Goal: Task Accomplishment & Management: Manage account settings

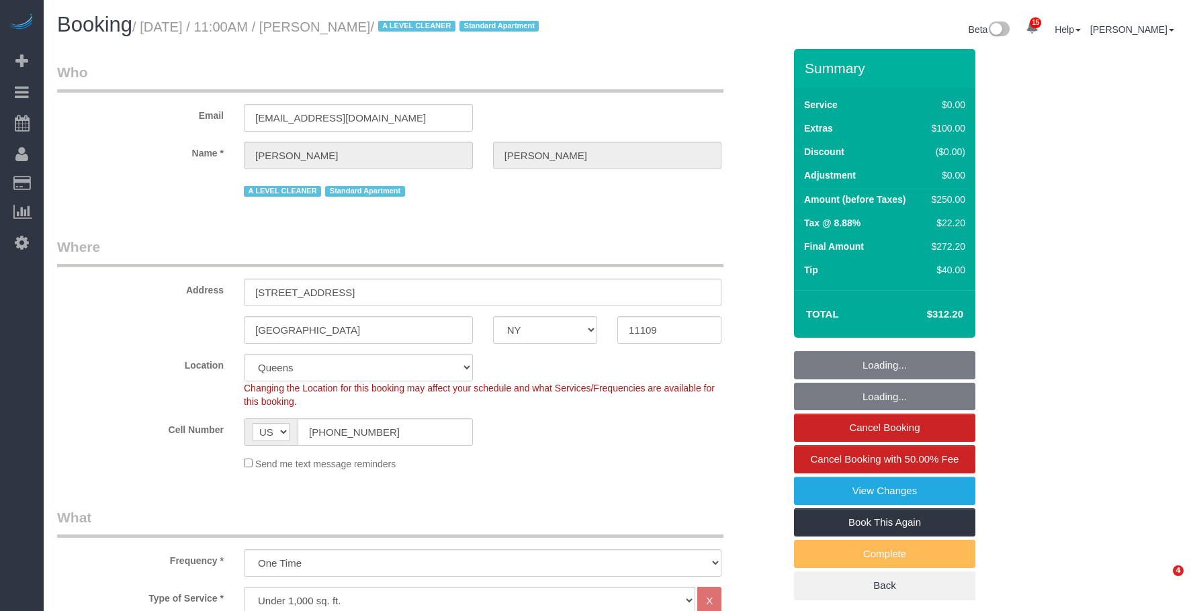
select select "NY"
select select "string:stripe-pm_1Pzh9G4VGloSiKo7QgE86W0f"
select select "spot1"
select select "number:89"
select select "number:73"
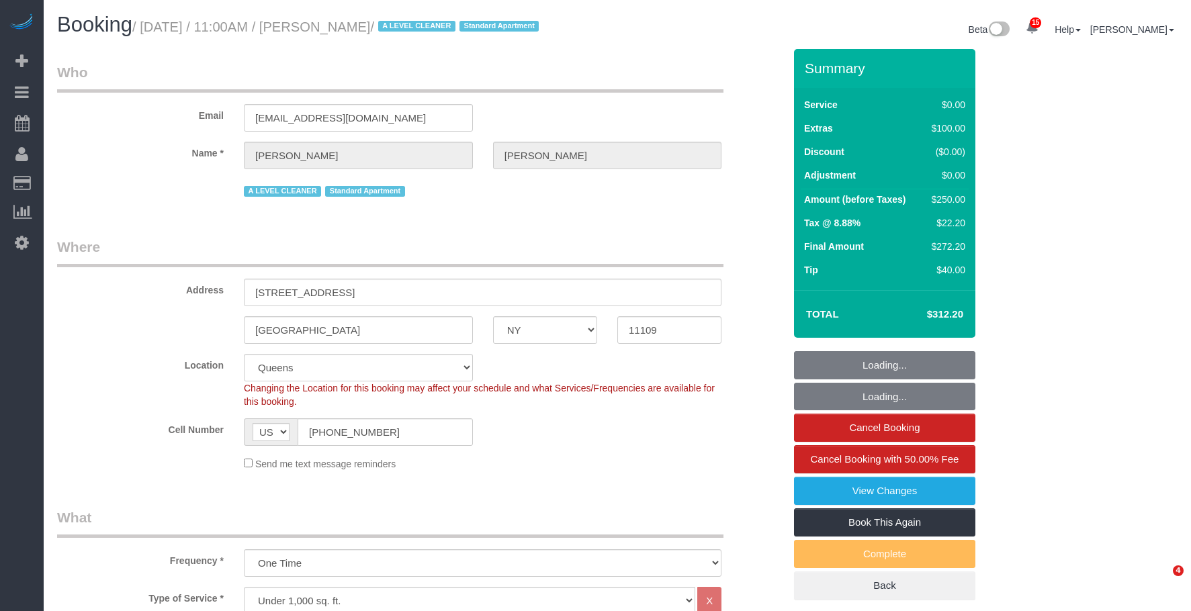
select select "number:15"
select select "number:5"
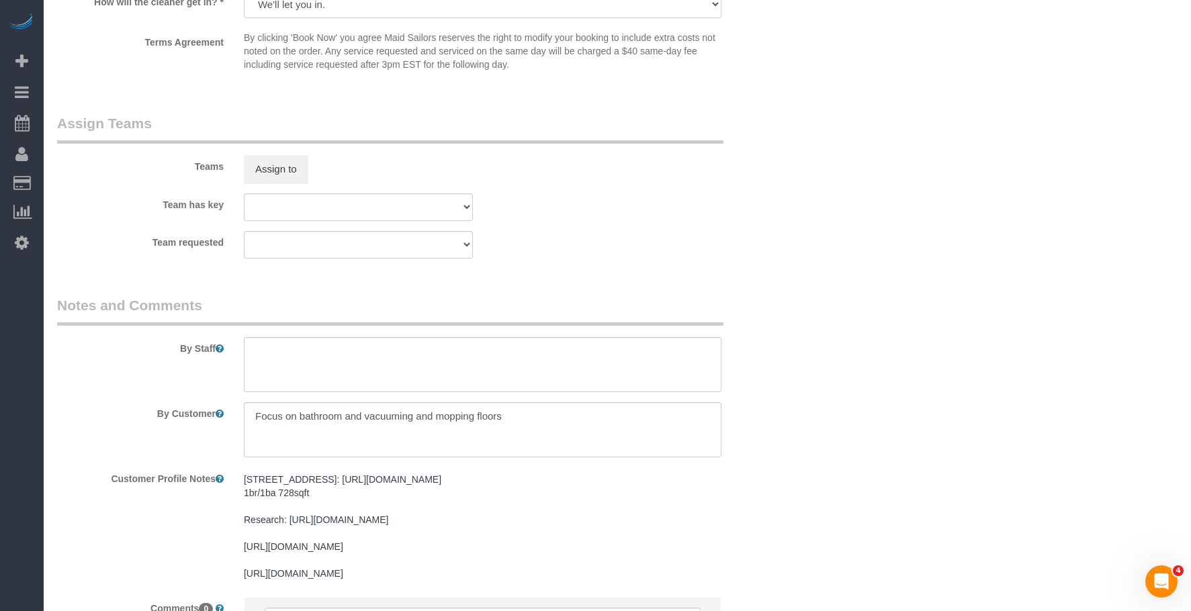
scroll to position [1814, 0]
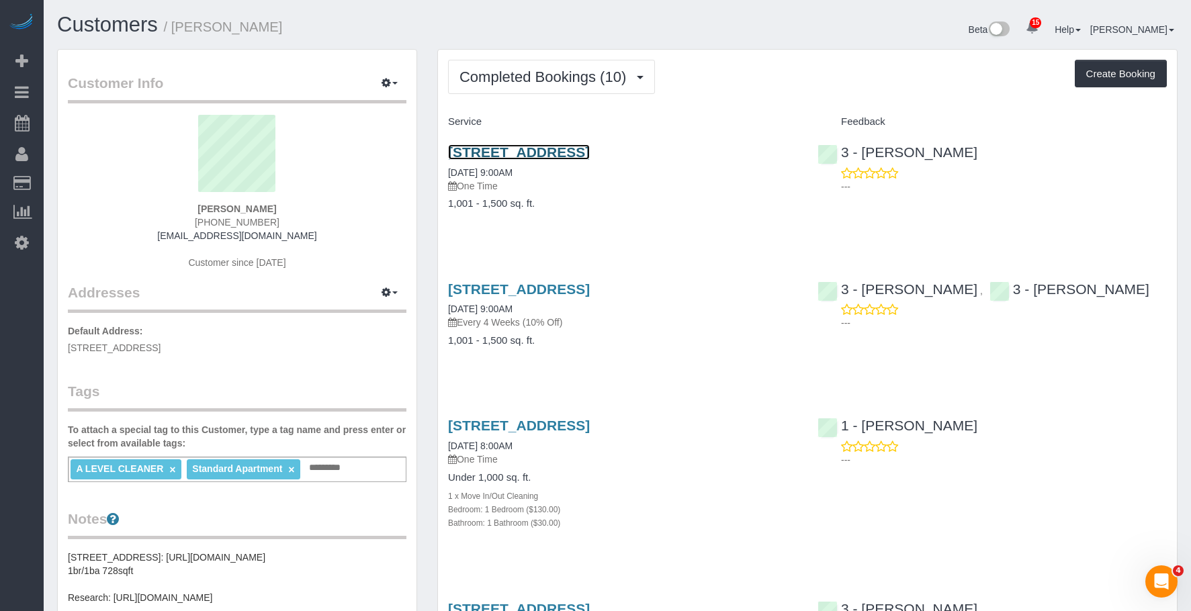
click at [590, 156] on link "[STREET_ADDRESS]" at bounding box center [519, 151] width 142 height 15
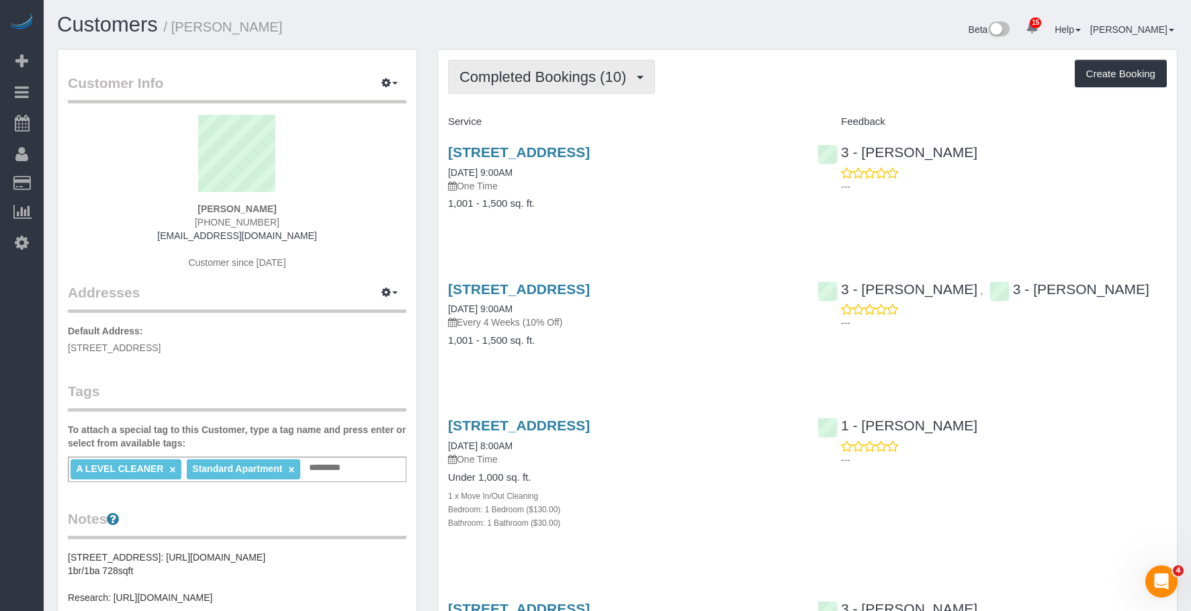
drag, startPoint x: 489, startPoint y: 77, endPoint x: 486, endPoint y: 112, distance: 35.7
click at [489, 77] on span "Completed Bookings (10)" at bounding box center [546, 77] width 173 height 17
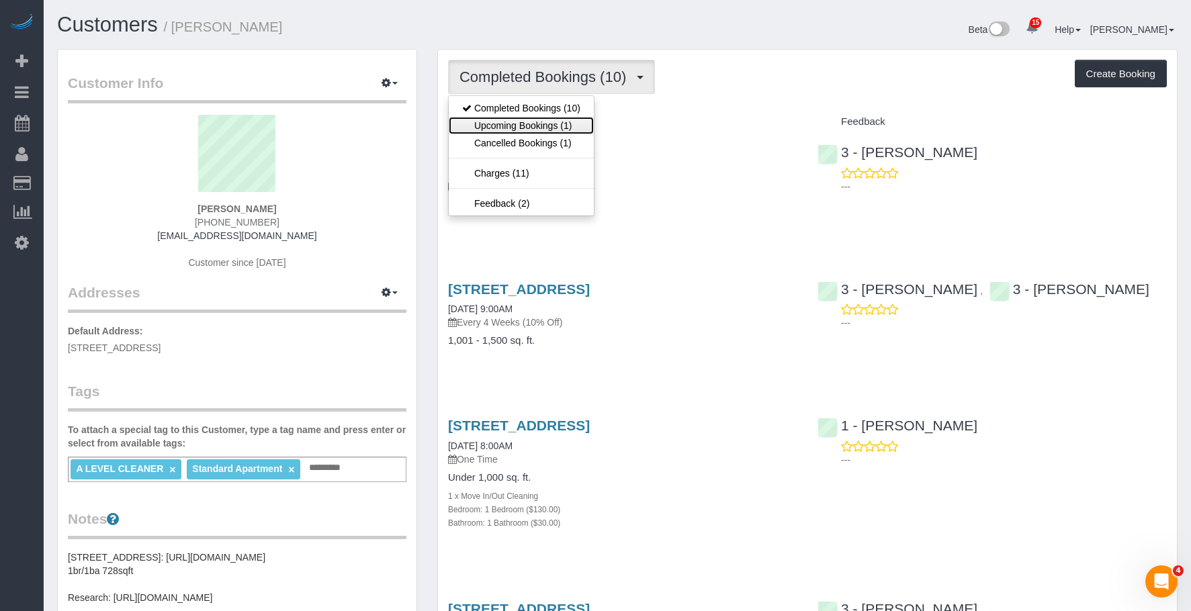
click at [479, 126] on link "Upcoming Bookings (1)" at bounding box center [521, 125] width 145 height 17
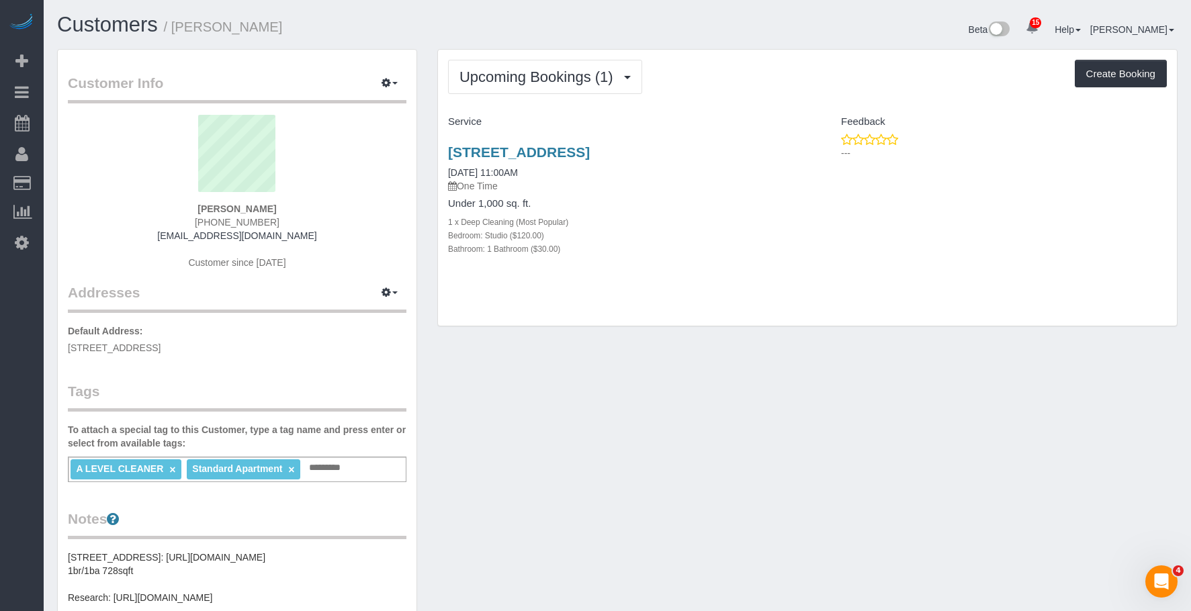
drag, startPoint x: 526, startPoint y: 155, endPoint x: 572, endPoint y: 172, distance: 49.3
click at [572, 172] on div "[STREET_ADDRESS] [DATE] 11:00AM One Time Under 1,000 sq. ft. 1 x Deep Cleaning …" at bounding box center [623, 207] width 370 height 149
copy link "[STREET_ADDRESS]"
click at [697, 282] on div "[STREET_ADDRESS] [DATE] 11:00AM One Time Under 1,000 sq. ft. 1 x Deep Cleaning …" at bounding box center [623, 207] width 370 height 149
drag, startPoint x: 563, startPoint y: 189, endPoint x: 556, endPoint y: 136, distance: 52.8
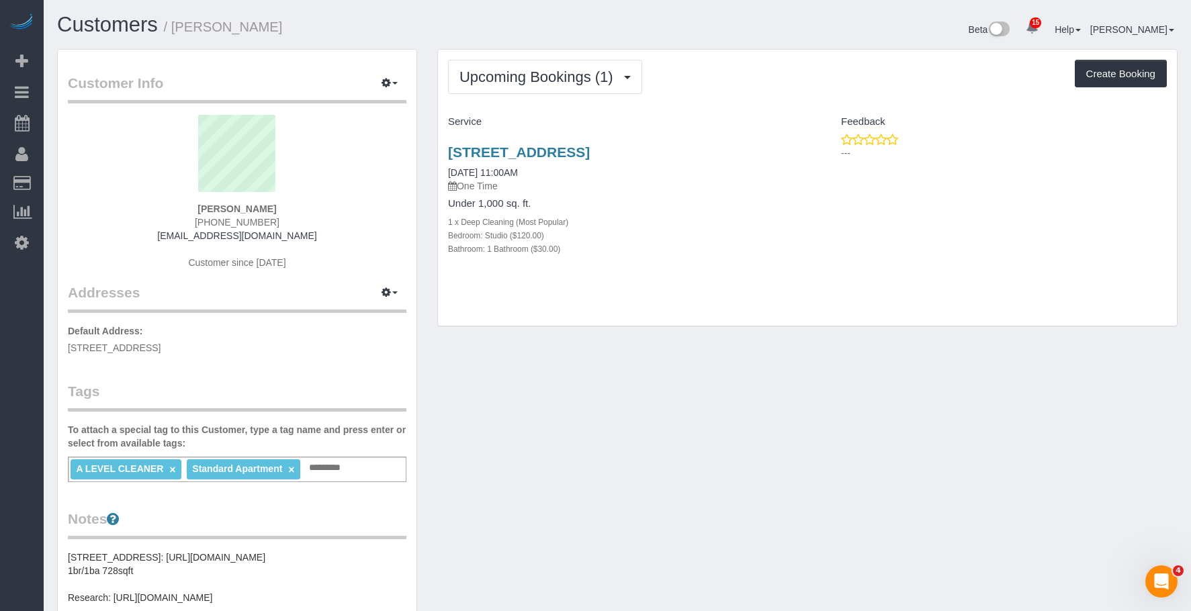
click at [564, 187] on div "[STREET_ADDRESS] [DATE] 11:00AM One Time" at bounding box center [622, 168] width 349 height 48
click at [541, 73] on span "Upcoming Bookings (1)" at bounding box center [540, 77] width 161 height 17
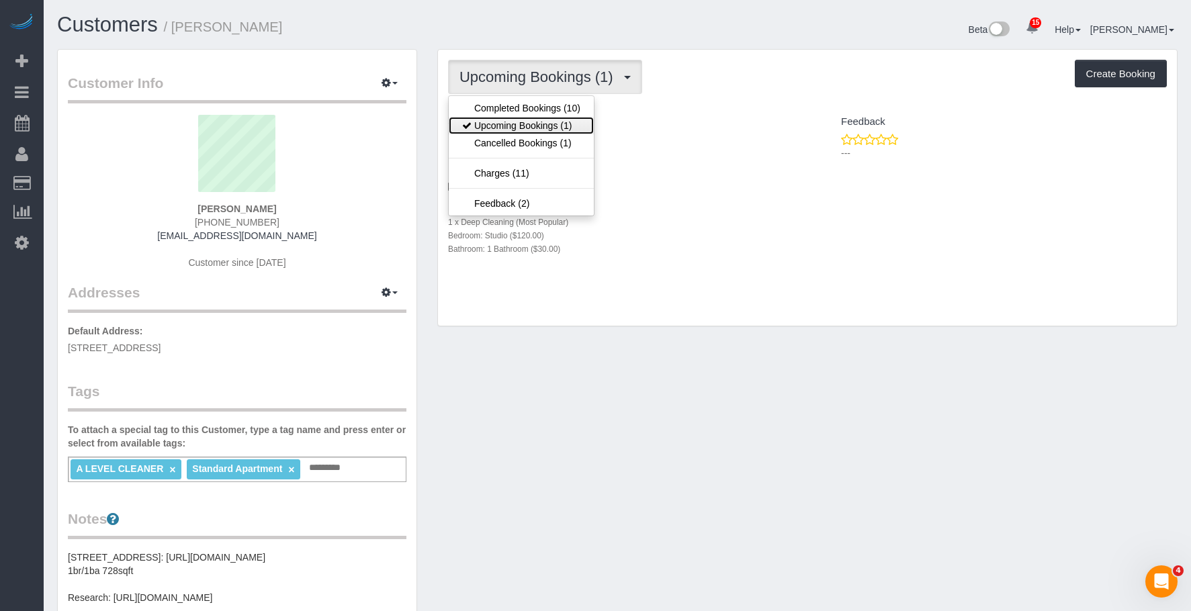
click at [517, 122] on link "Upcoming Bookings (1)" at bounding box center [521, 125] width 145 height 17
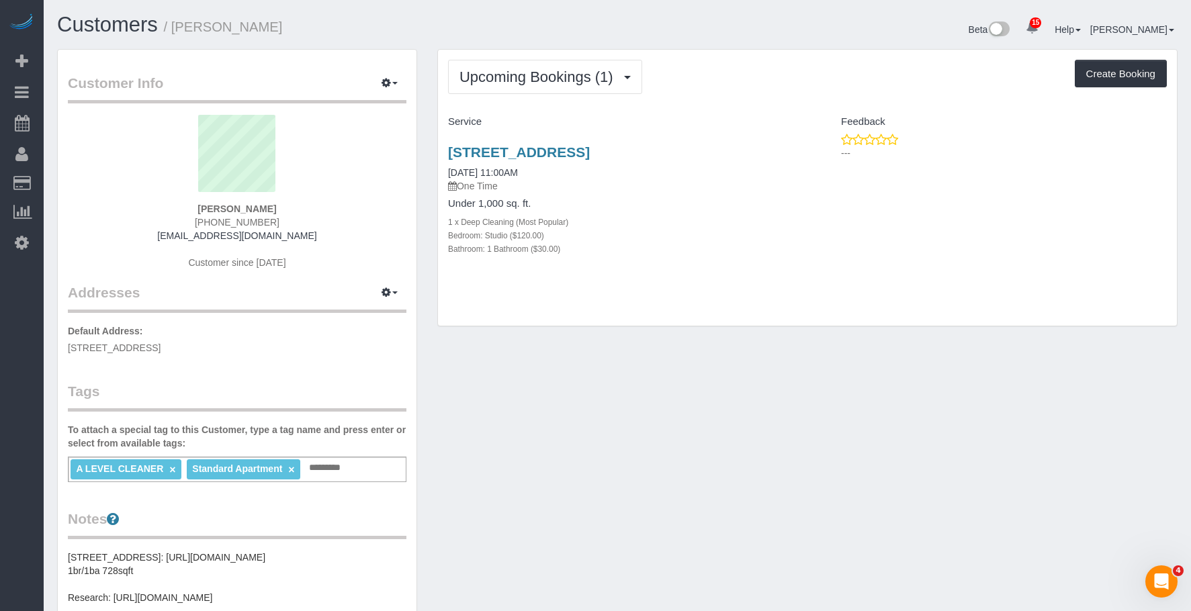
click at [669, 210] on h4 "Under 1,000 sq. ft." at bounding box center [622, 203] width 349 height 11
click at [590, 149] on link "[STREET_ADDRESS]" at bounding box center [519, 151] width 142 height 15
drag, startPoint x: 647, startPoint y: 382, endPoint x: 613, endPoint y: 329, distance: 63.2
click at [647, 382] on div "Customer Info Edit Contact Info Send Message Email Preferences Special Sales Ta…" at bounding box center [617, 554] width 1141 height 1011
click at [341, 46] on div "Customers / [PERSON_NAME] Beta 15 Your Notifications You have 0 alerts × You ha…" at bounding box center [617, 31] width 1141 height 36
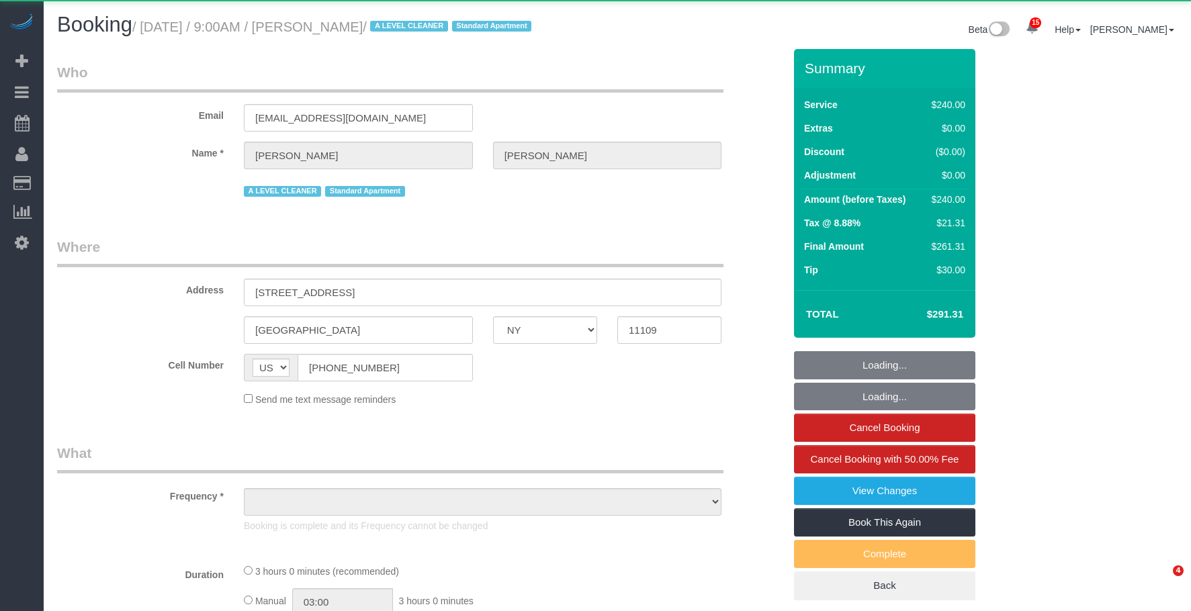
select select "NY"
drag, startPoint x: 626, startPoint y: 48, endPoint x: 581, endPoint y: 99, distance: 67.6
click at [626, 48] on div "Beta 15 Your Notifications You have 0 alerts × You have 5 to charge for 09/09/2…" at bounding box center [903, 31] width 570 height 36
select select "180"
select select "number:89"
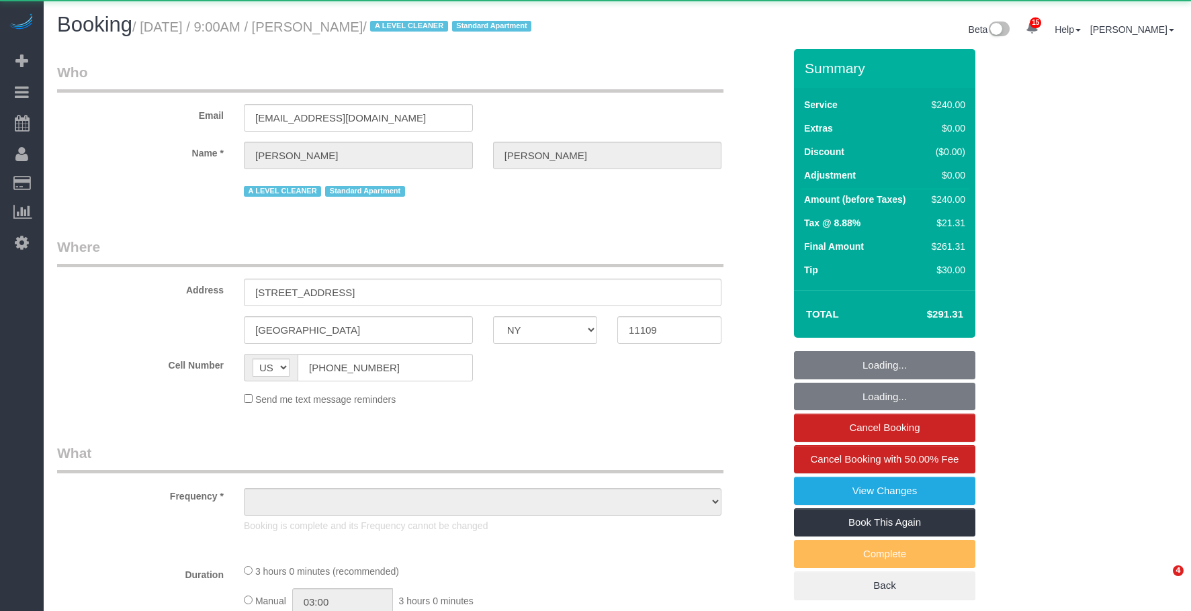
select select "number:90"
select select "number:15"
select select "number:5"
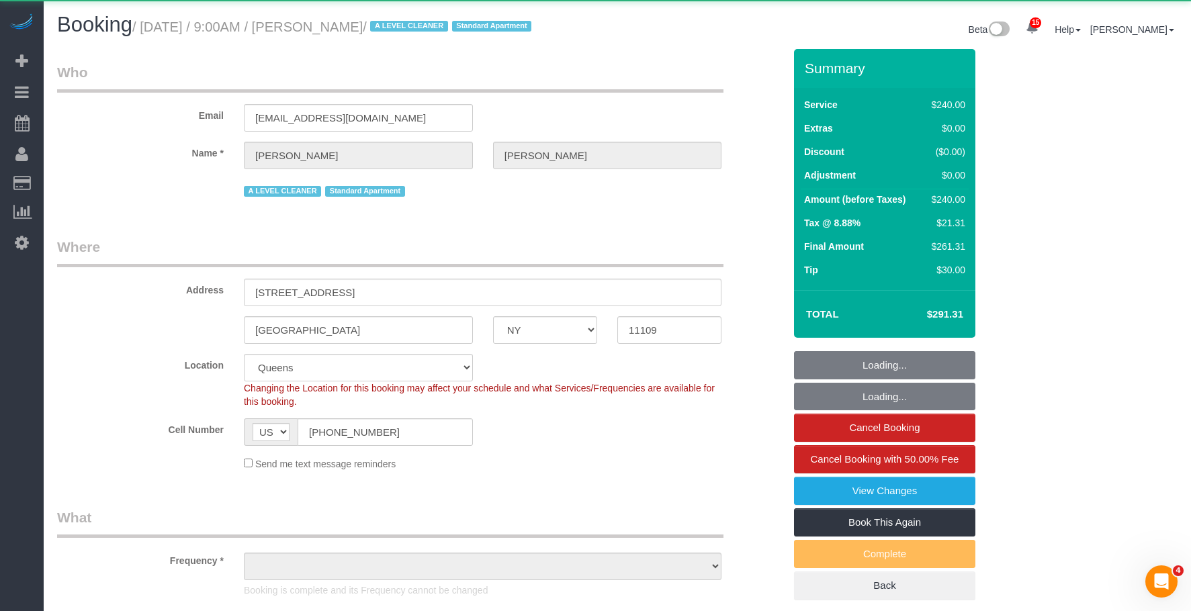
select select "object:996"
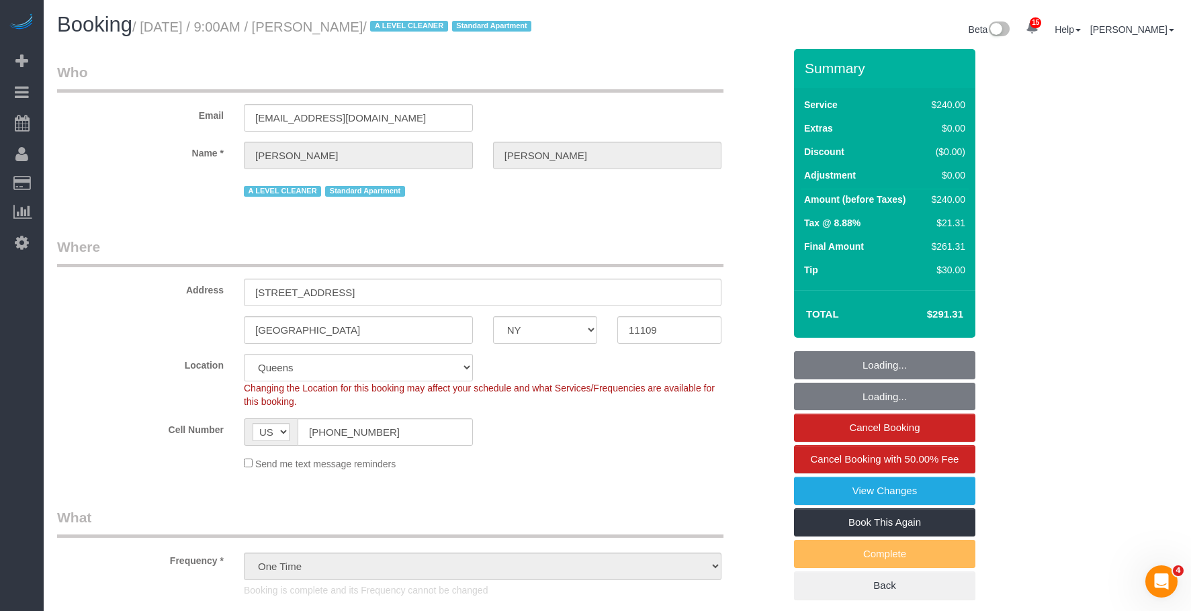
select select "spot1"
select select "object:1390"
select select "string:stripe-pm_1Pzh9G4VGloSiKo7QgE86W0f"
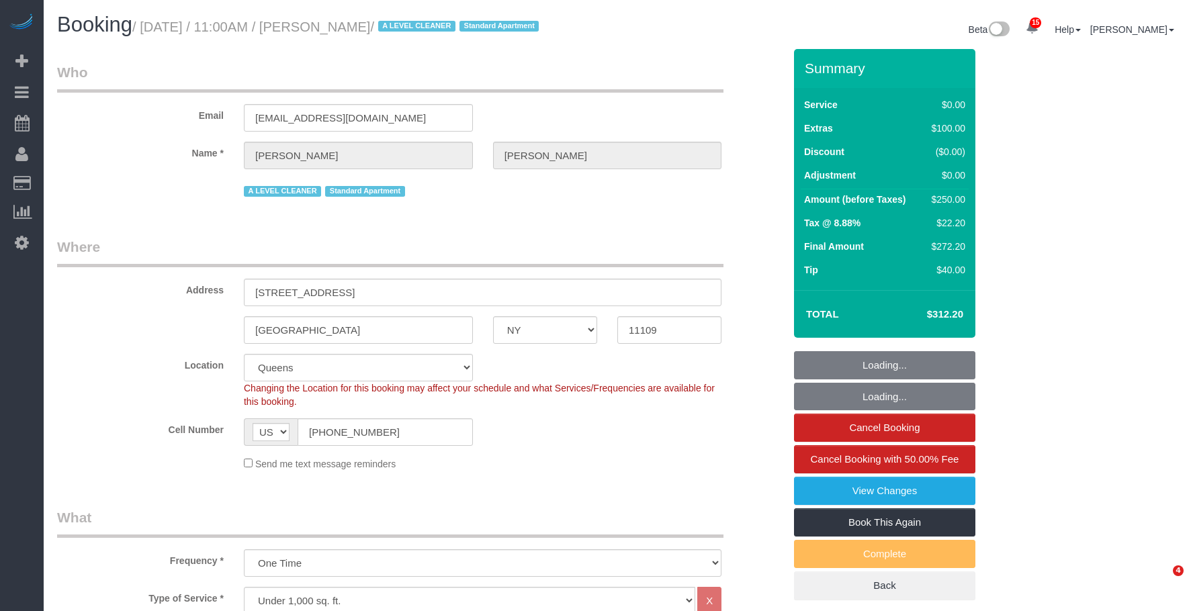
select select "NY"
select select "string:stripe-pm_1Pzh9G4VGloSiKo7QgE86W0f"
select select "spot1"
select select "number:89"
select select "number:73"
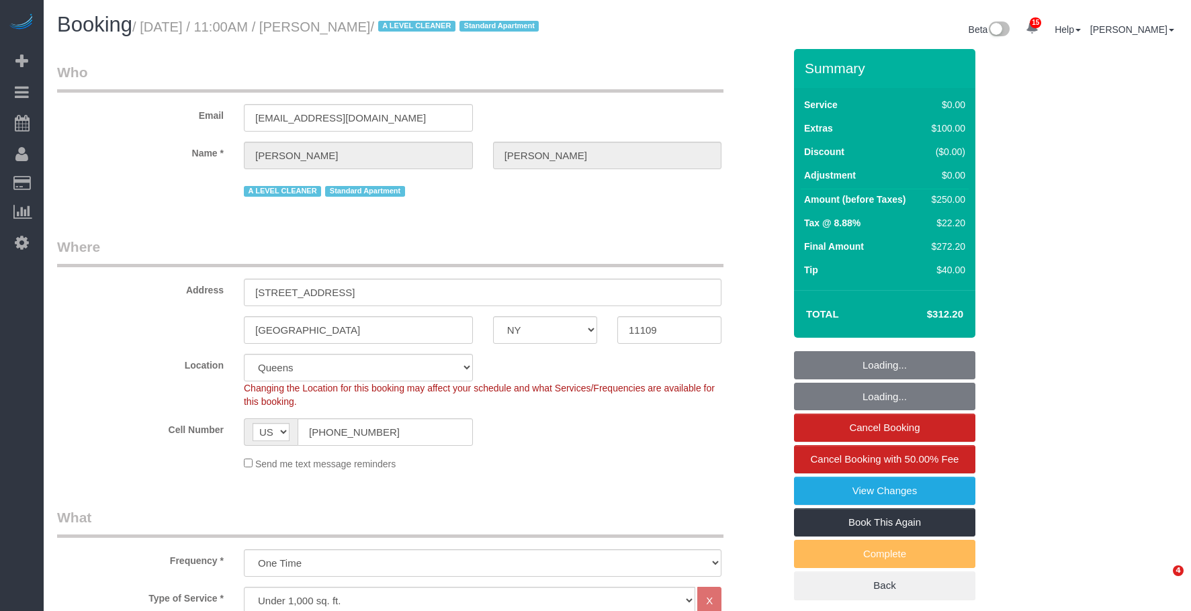
select select "number:15"
select select "number:5"
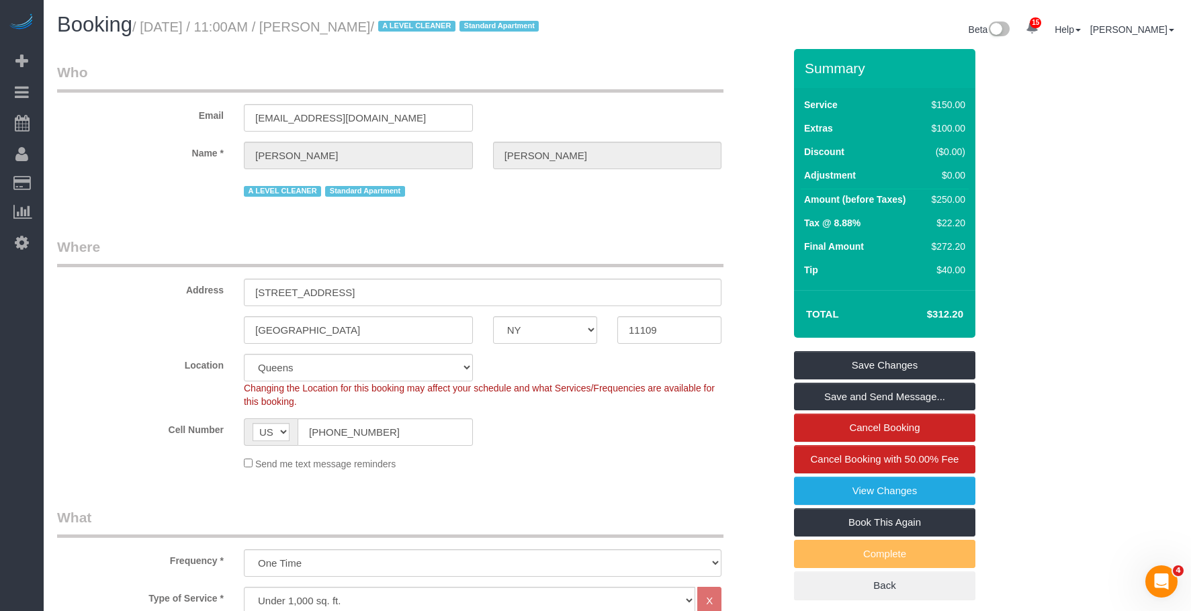
click at [641, 65] on legend "Who" at bounding box center [390, 77] width 667 height 30
